Goal: Information Seeking & Learning: Learn about a topic

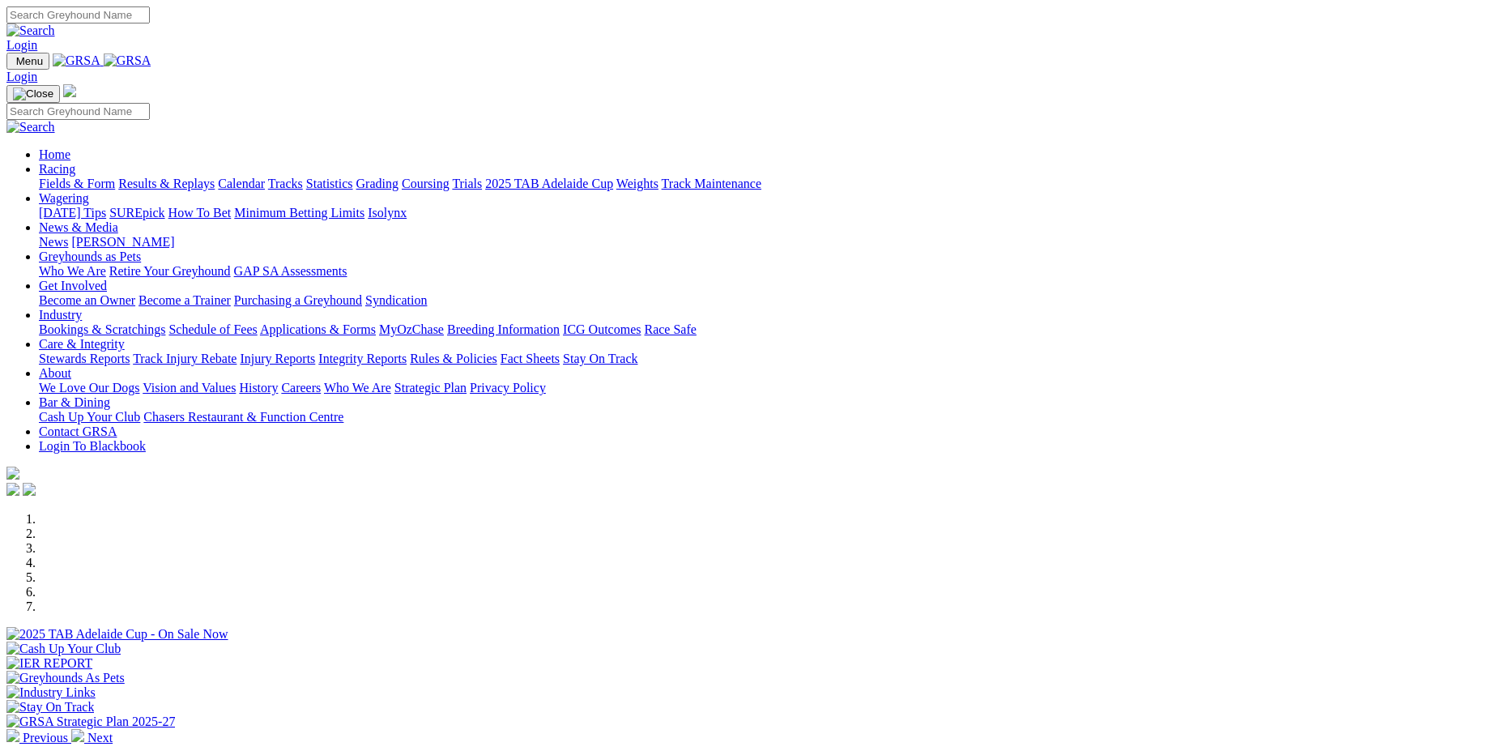
drag, startPoint x: 1499, startPoint y: 104, endPoint x: 1504, endPoint y: 274, distance: 169.3
click at [1493, 512] on div "Previous Next" at bounding box center [749, 628] width 1487 height 233
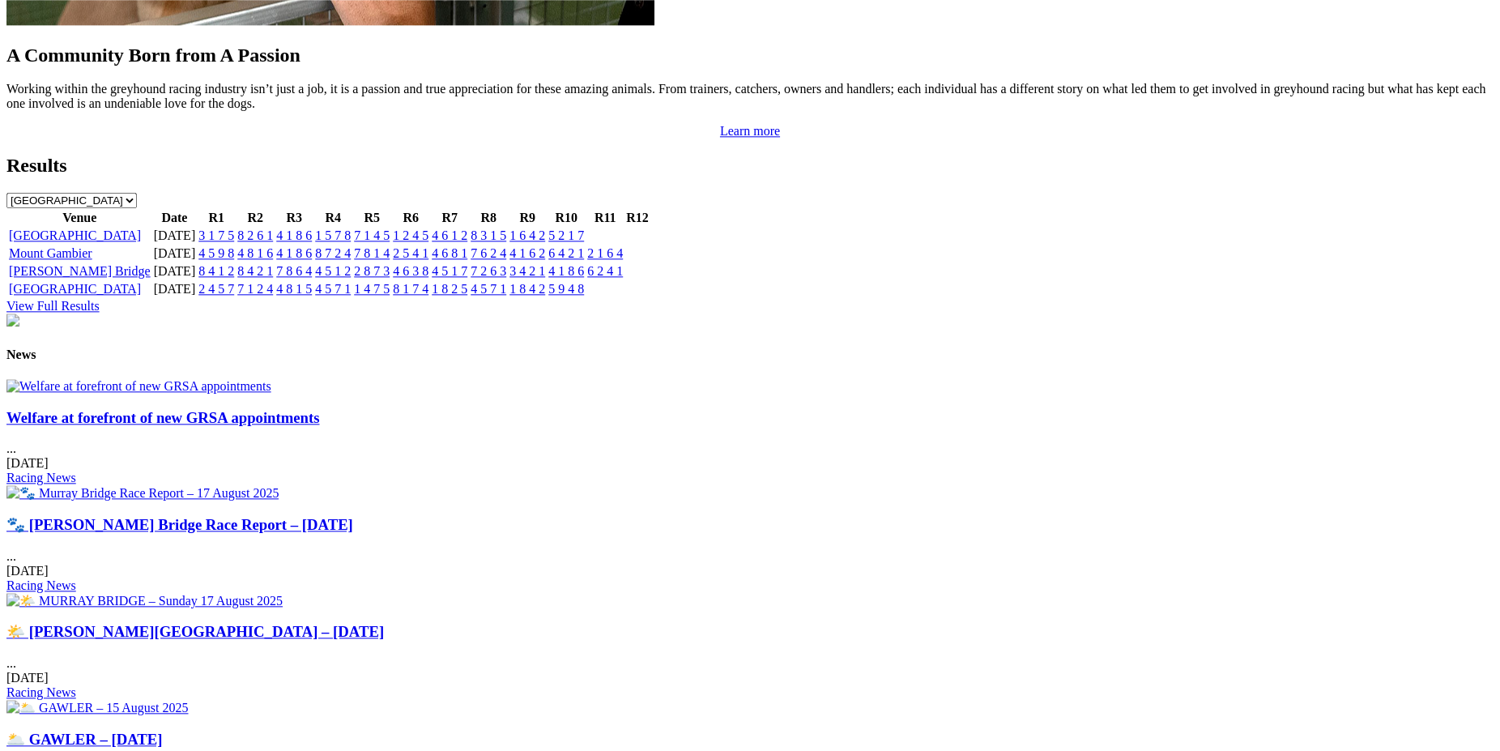
scroll to position [1680, 0]
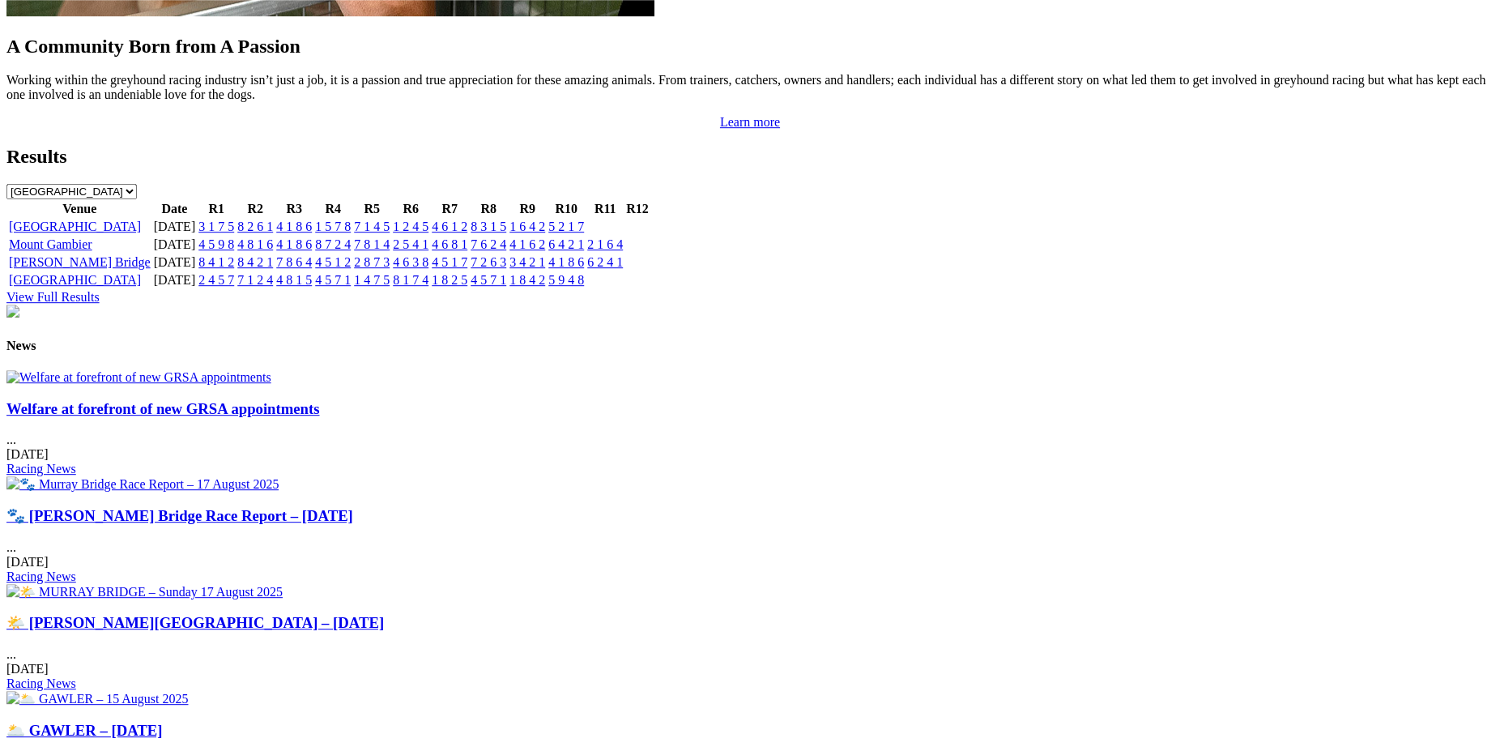
click at [279, 476] on img at bounding box center [142, 483] width 272 height 15
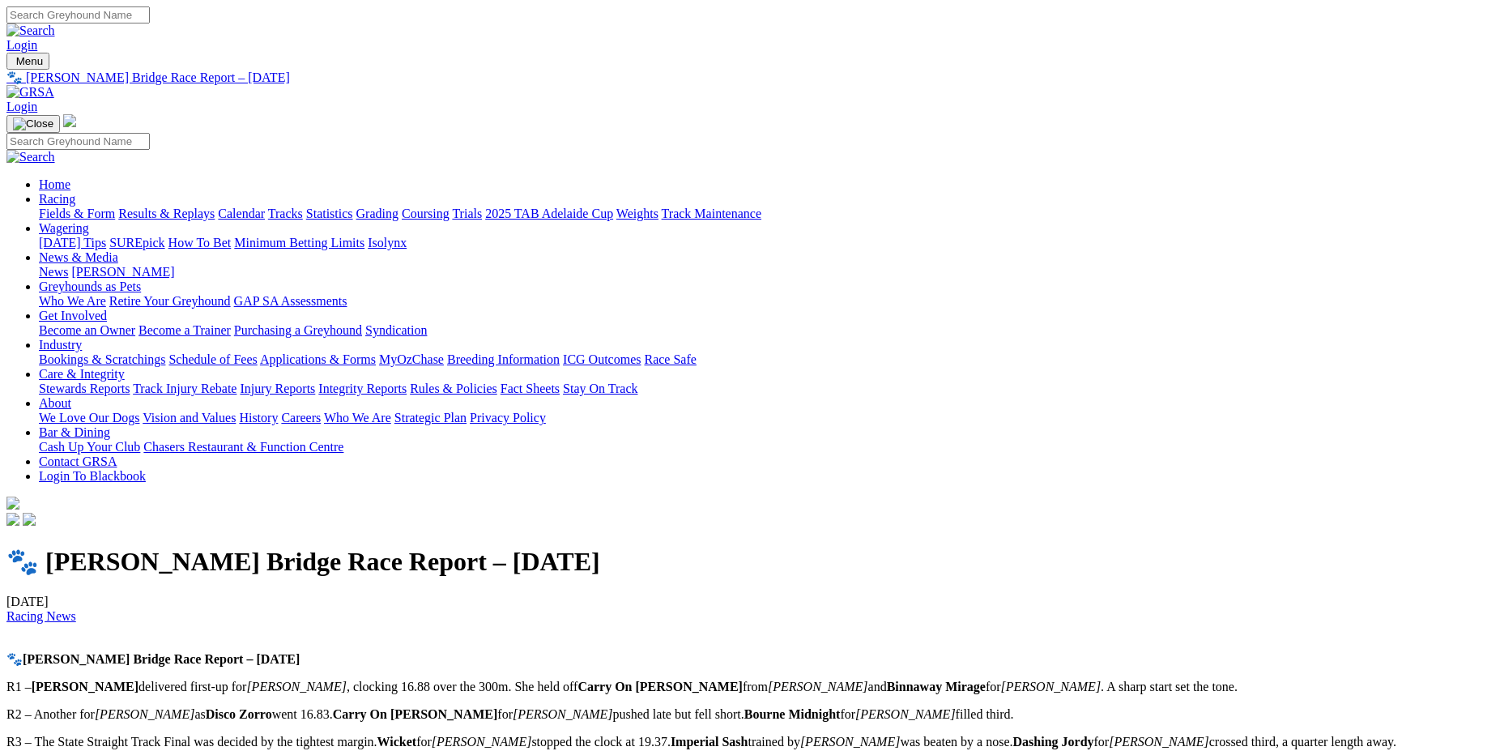
click at [449, 206] on link "Coursing" at bounding box center [426, 213] width 48 height 14
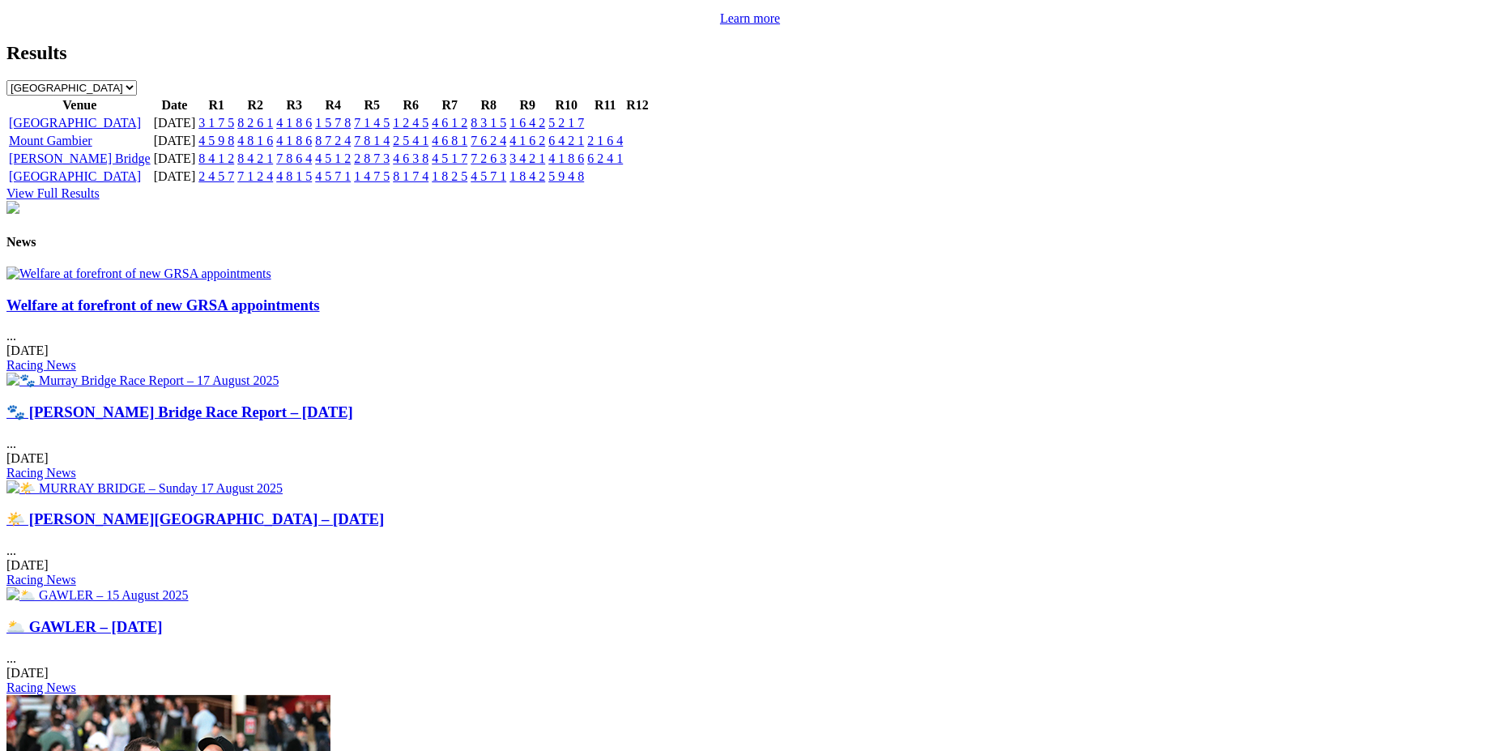
scroll to position [1780, 0]
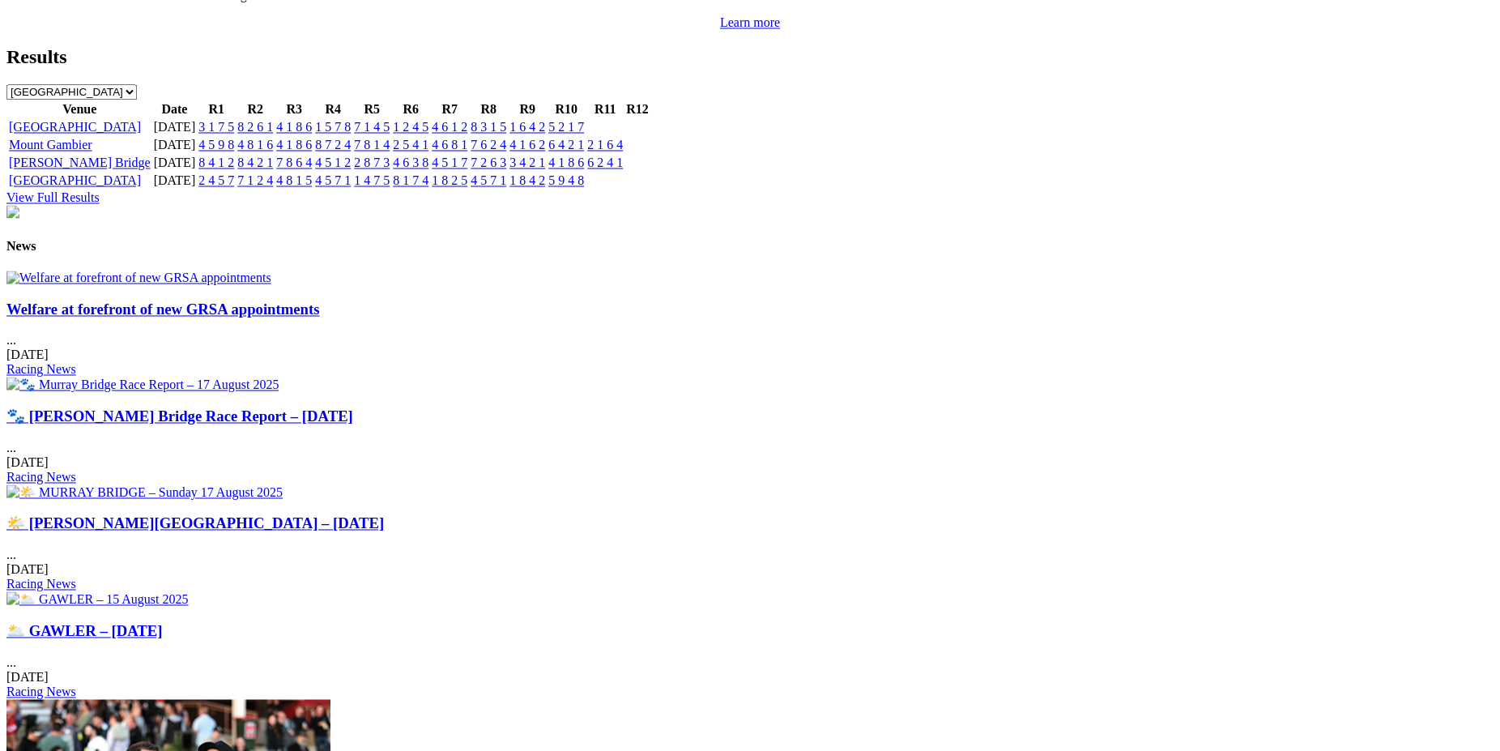
click at [317, 317] on link "Welfare at forefront of new GRSA appointments" at bounding box center [162, 308] width 313 height 17
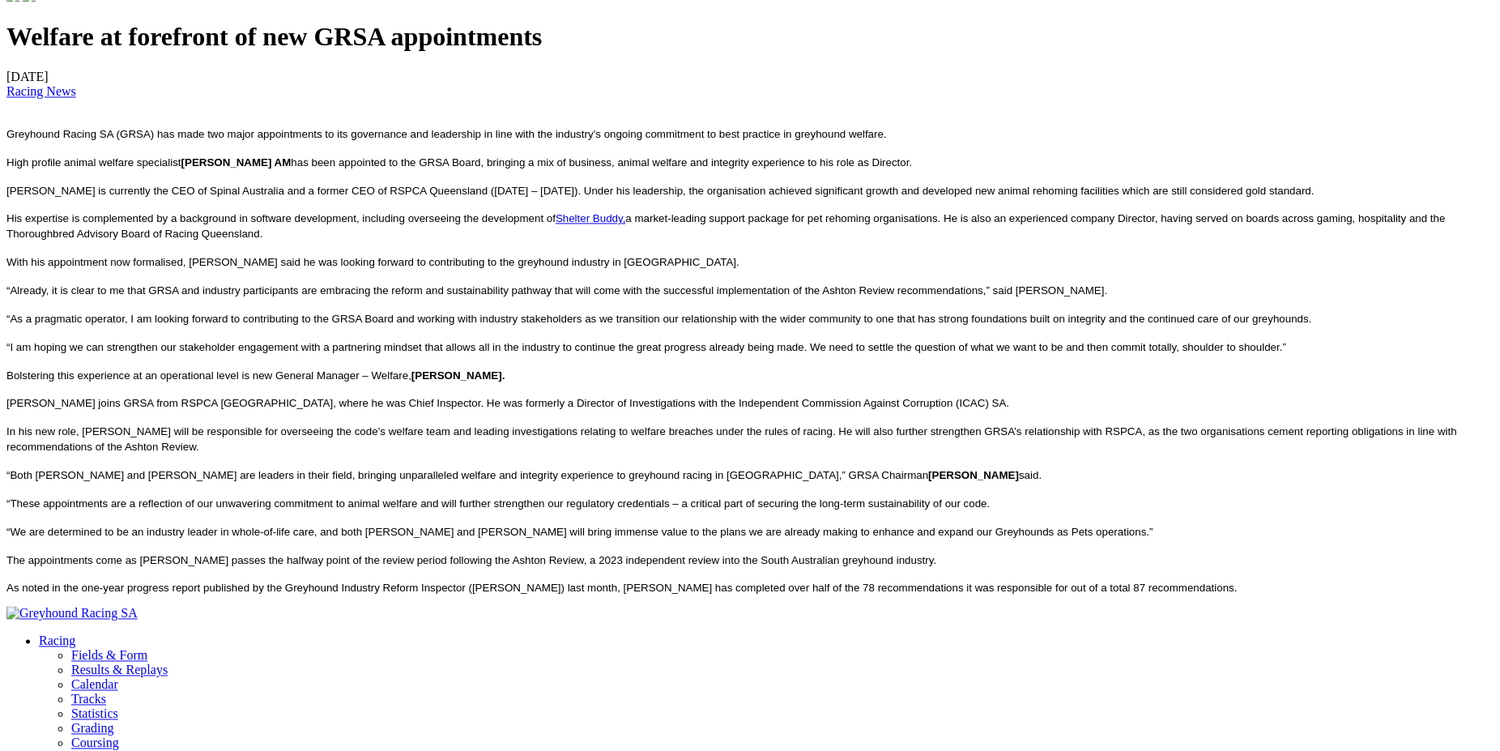
scroll to position [543, 0]
